Goal: Navigation & Orientation: Go to known website

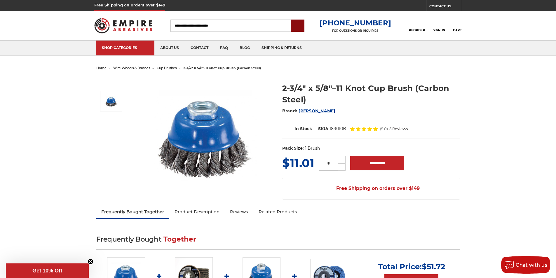
click at [302, 24] on input "submit" at bounding box center [298, 26] width 12 height 12
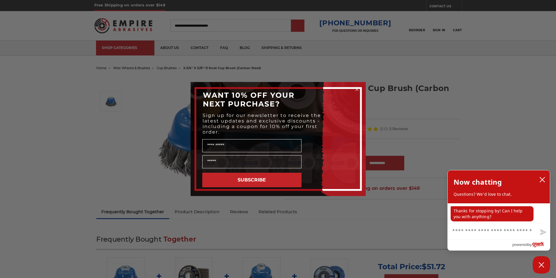
click at [357, 90] on icon "Close dialog" at bounding box center [357, 89] width 2 height 2
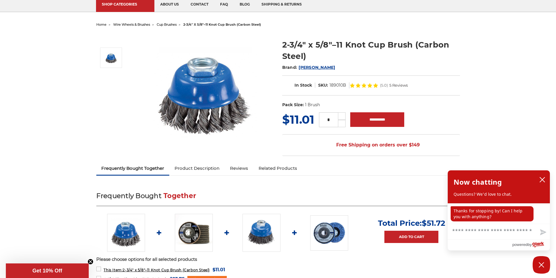
scroll to position [36, 0]
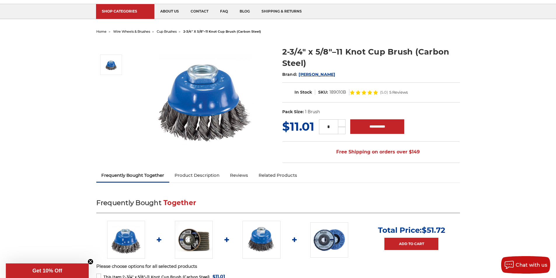
click at [98, 30] on span "home" at bounding box center [101, 31] width 10 height 4
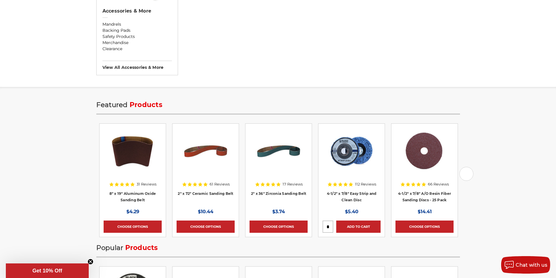
scroll to position [729, 0]
